Goal: Consume media (video, audio)

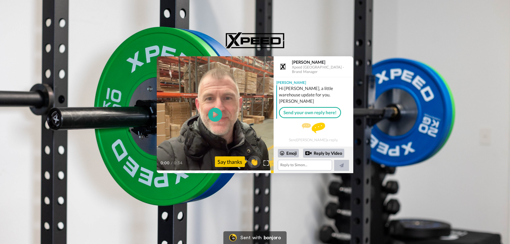
click at [217, 113] on icon at bounding box center [215, 115] width 14 height 14
click at [212, 114] on icon at bounding box center [215, 115] width 14 height 14
